Goal: Task Accomplishment & Management: Manage account settings

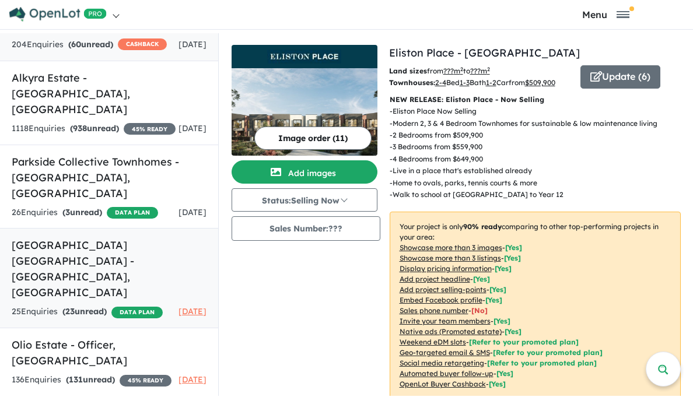
scroll to position [114, 0]
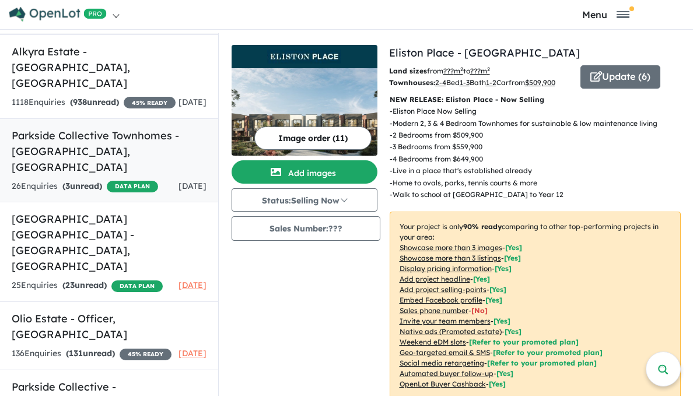
click at [102, 181] on strong "( 3 unread)" at bounding box center [82, 186] width 40 height 10
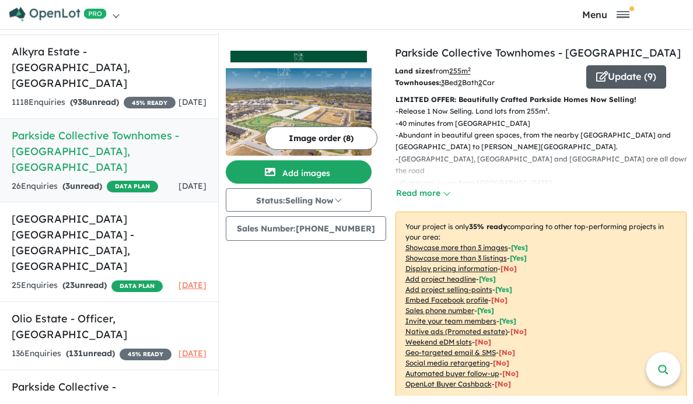
click at [607, 89] on button "Update ( 9 )" at bounding box center [626, 76] width 80 height 23
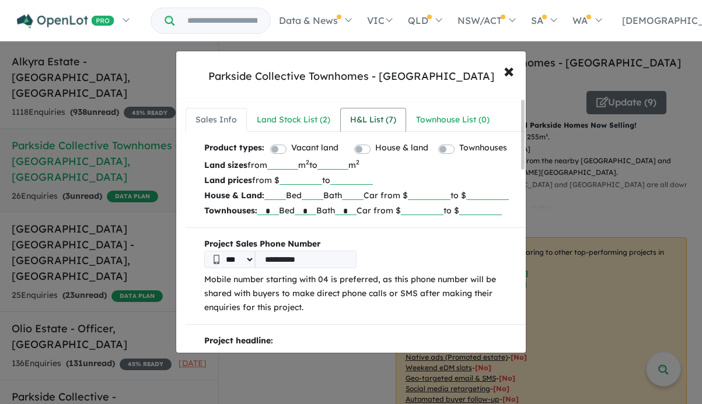
click at [360, 114] on div "H&L List ( 7 )" at bounding box center [373, 120] width 46 height 14
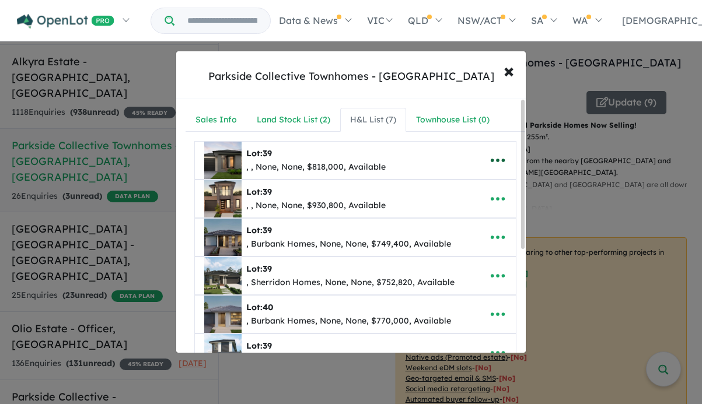
click at [492, 158] on icon "button" at bounding box center [497, 160] width 17 height 17
click at [475, 218] on link "Remove" at bounding box center [472, 215] width 86 height 27
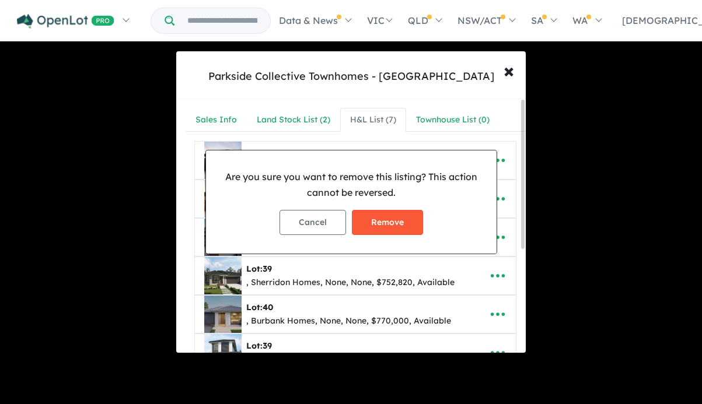
click at [414, 220] on button "Remove" at bounding box center [387, 222] width 71 height 25
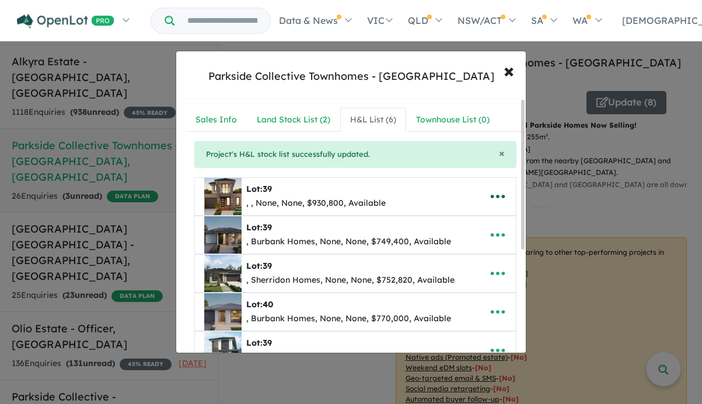
click at [492, 192] on icon "button" at bounding box center [497, 196] width 17 height 17
click at [481, 246] on link "Remove" at bounding box center [472, 252] width 86 height 27
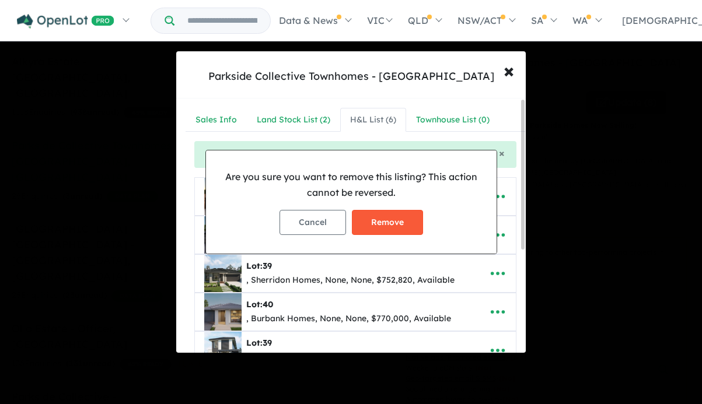
click at [411, 227] on button "Remove" at bounding box center [387, 222] width 71 height 25
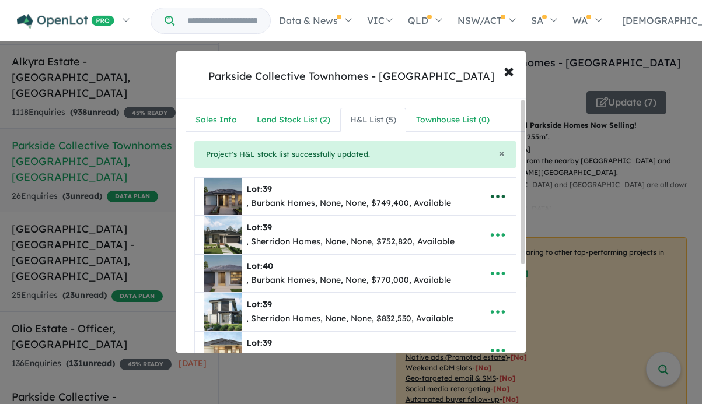
click at [491, 198] on icon "button" at bounding box center [498, 196] width 14 height 3
click at [477, 241] on link "Remove" at bounding box center [472, 252] width 86 height 27
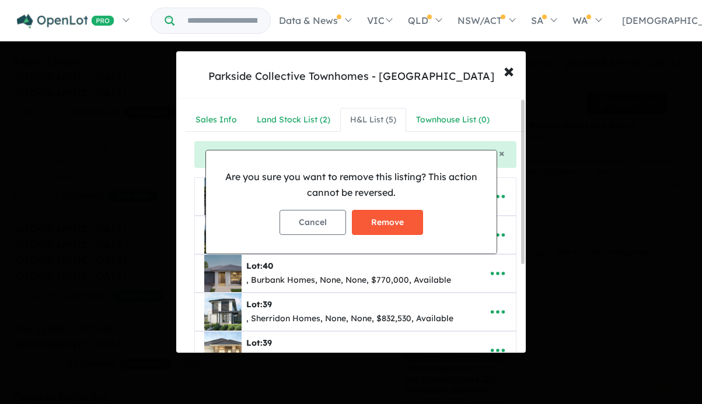
click at [393, 225] on button "Remove" at bounding box center [387, 222] width 71 height 25
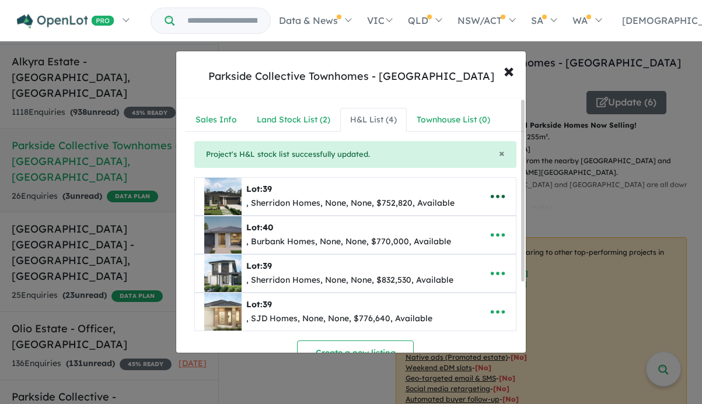
click at [502, 189] on icon "button" at bounding box center [497, 196] width 17 height 17
click at [465, 247] on link "Remove" at bounding box center [472, 252] width 86 height 27
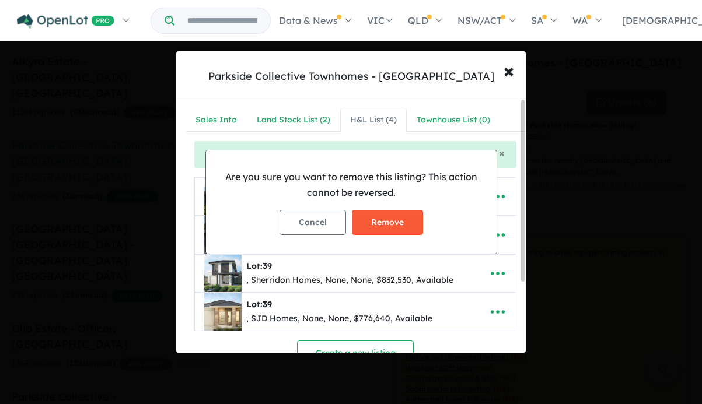
click at [384, 214] on button "Remove" at bounding box center [387, 222] width 71 height 25
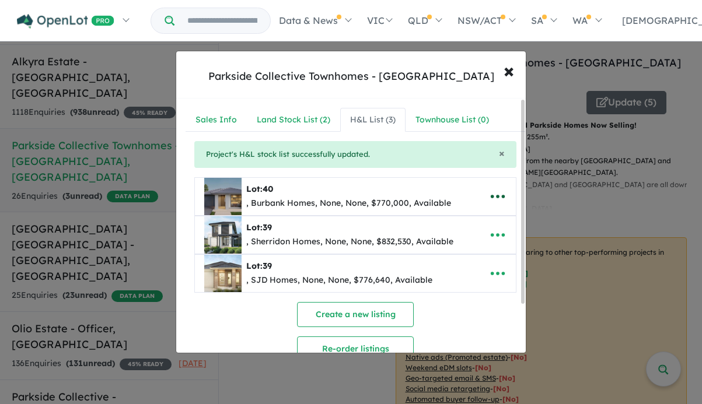
click at [496, 195] on icon "button" at bounding box center [497, 196] width 17 height 17
click at [465, 248] on link "Remove" at bounding box center [472, 252] width 86 height 27
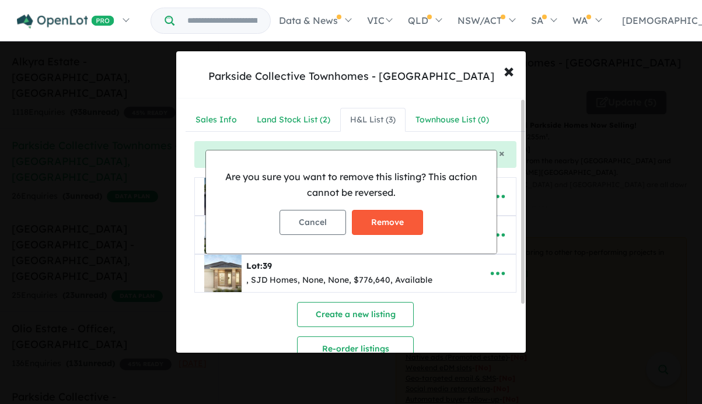
click at [399, 216] on button "Remove" at bounding box center [387, 222] width 71 height 25
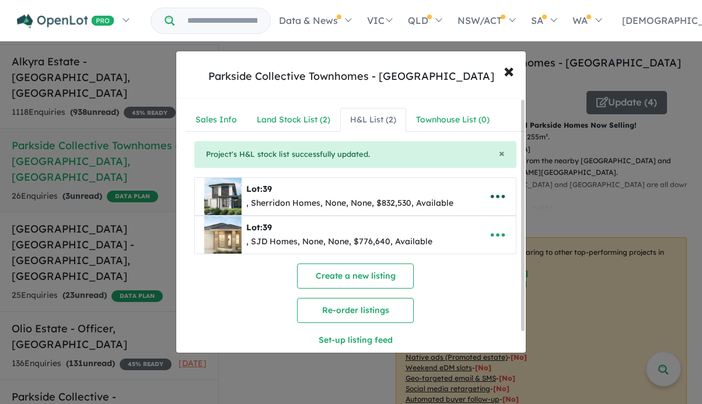
click at [493, 199] on icon "button" at bounding box center [497, 196] width 17 height 17
click at [450, 253] on link "Remove" at bounding box center [472, 252] width 86 height 27
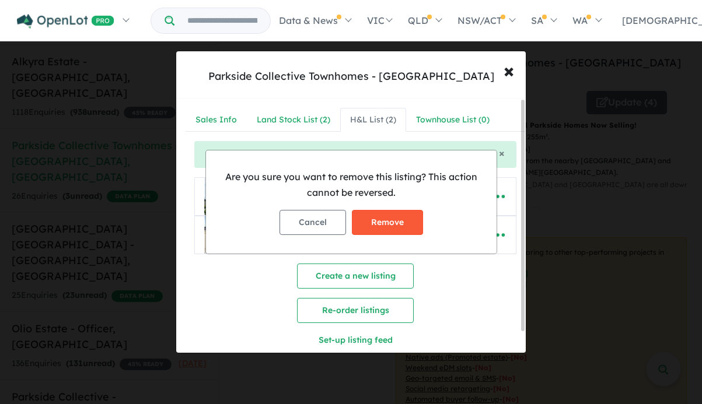
click at [414, 214] on button "Remove" at bounding box center [387, 222] width 71 height 25
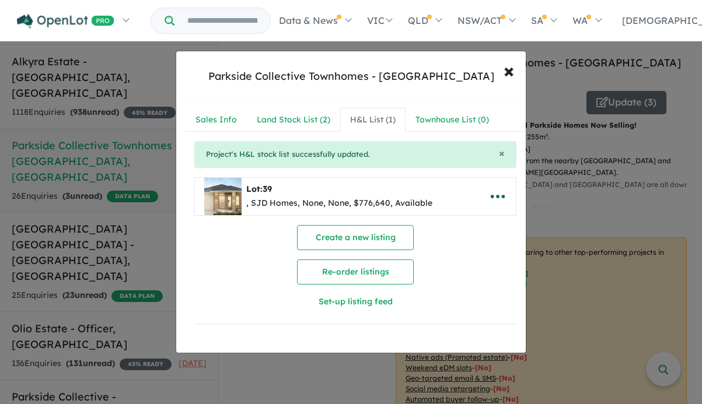
click at [495, 195] on icon "button" at bounding box center [497, 196] width 17 height 17
click at [456, 245] on link "Remove" at bounding box center [472, 252] width 86 height 27
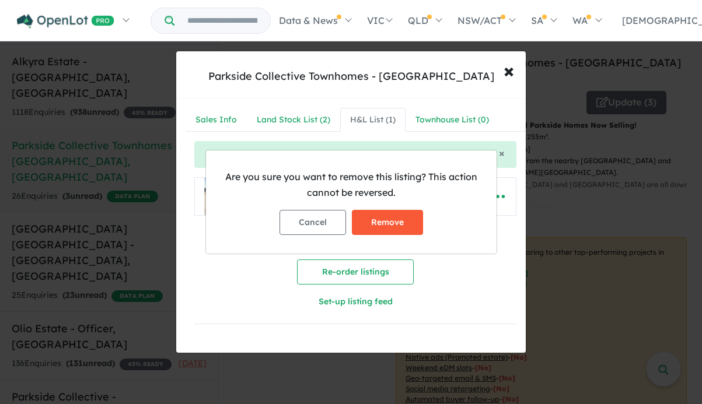
click at [377, 219] on button "Remove" at bounding box center [387, 222] width 71 height 25
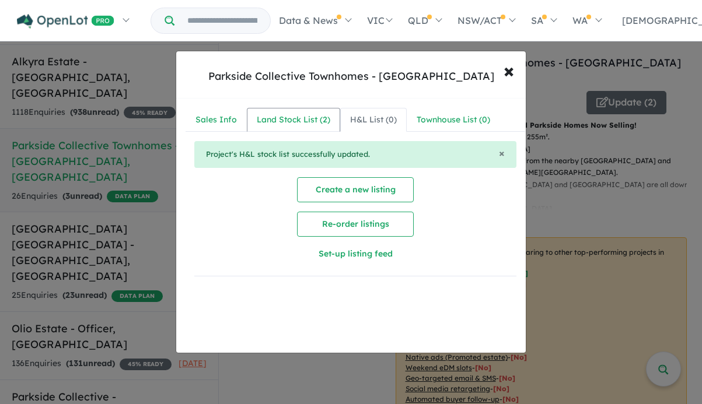
click at [309, 119] on div "Land Stock List ( 2 )" at bounding box center [293, 120] width 73 height 14
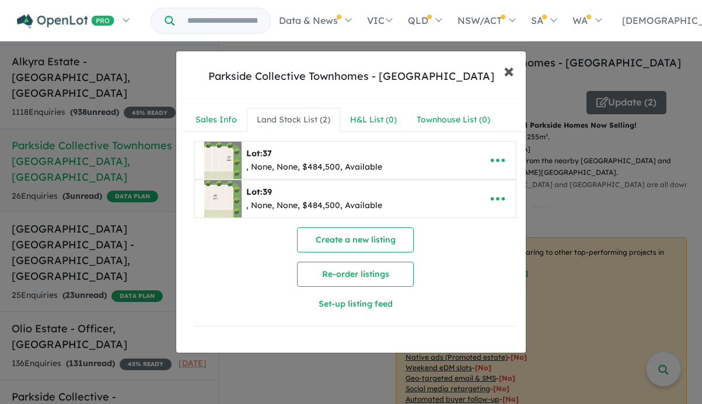
click at [506, 68] on span "×" at bounding box center [508, 70] width 10 height 25
